Goal: Task Accomplishment & Management: Use online tool/utility

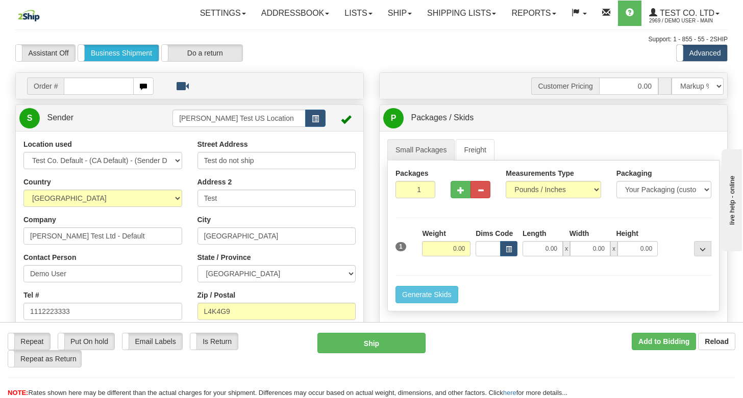
click at [47, 81] on span "Order #" at bounding box center [45, 86] width 37 height 17
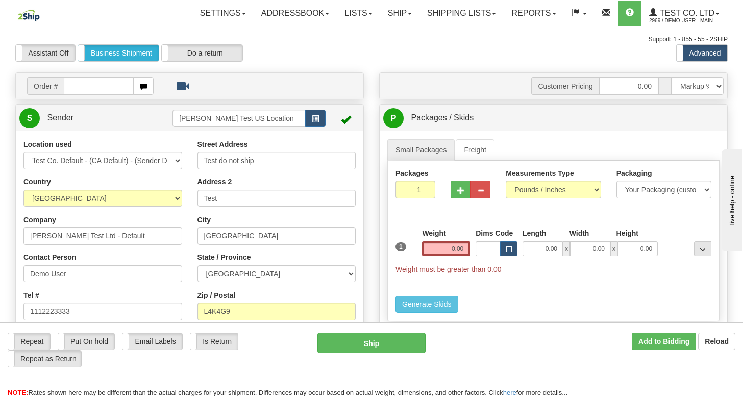
click at [47, 86] on span "Order #" at bounding box center [45, 86] width 37 height 17
click at [47, 87] on span "Order #" at bounding box center [45, 86] width 37 height 17
drag, startPoint x: 47, startPoint y: 87, endPoint x: 313, endPoint y: 51, distance: 267.6
click at [305, 56] on div "Assistant On Assistant Off Personal Shipment Business Shipment Do a return Do a…" at bounding box center [159, 52] width 303 height 17
